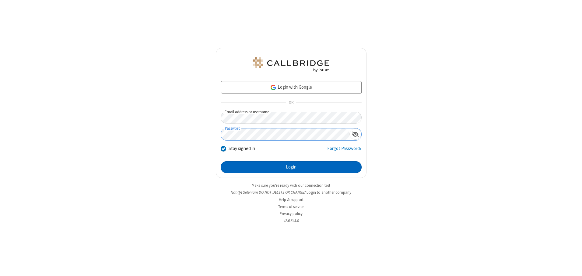
click at [291, 167] on button "Login" at bounding box center [291, 168] width 141 height 12
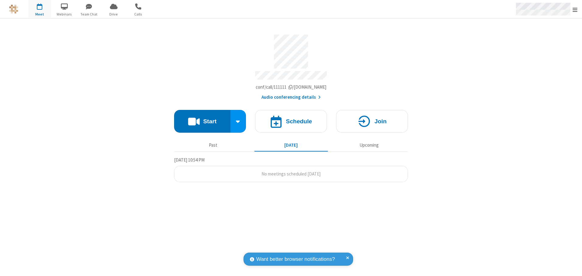
click at [575, 9] on span "Open menu" at bounding box center [574, 10] width 5 height 6
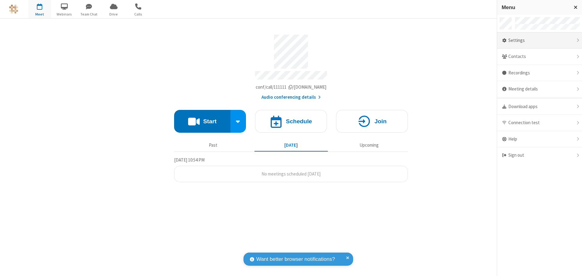
click at [539, 40] on div "Settings" at bounding box center [539, 41] width 85 height 16
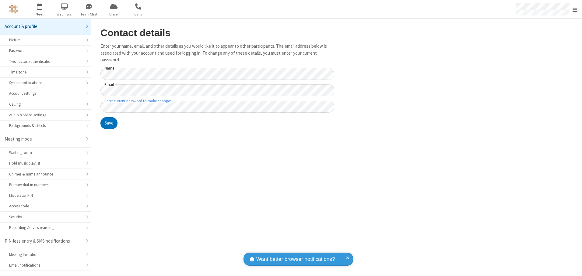
scroll to position [11, 0]
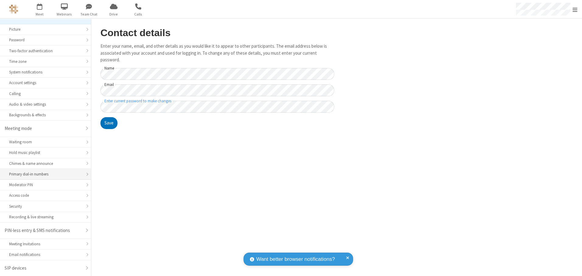
click at [43, 175] on div "Primary dial-in numbers" at bounding box center [45, 175] width 73 height 6
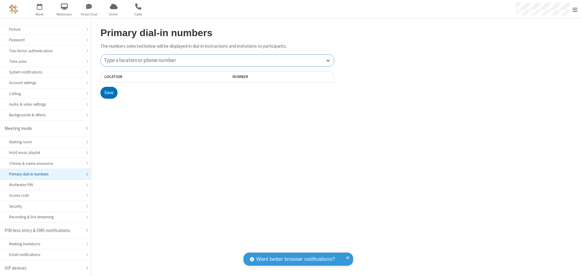
click at [217, 61] on div "Type a location or phone number" at bounding box center [217, 61] width 233 height 12
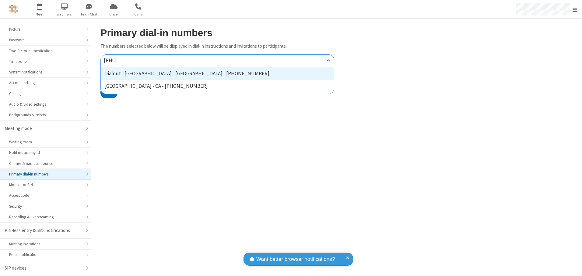
type input "[PHONE_NUMBER]"
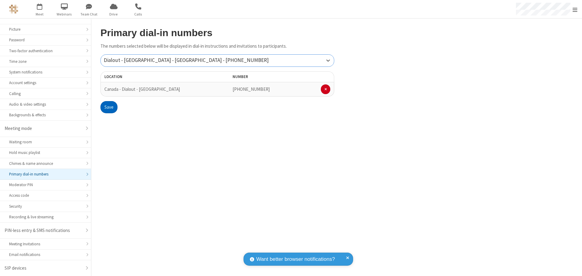
click at [109, 107] on button "Save" at bounding box center [108, 107] width 17 height 12
